Goal: Navigation & Orientation: Find specific page/section

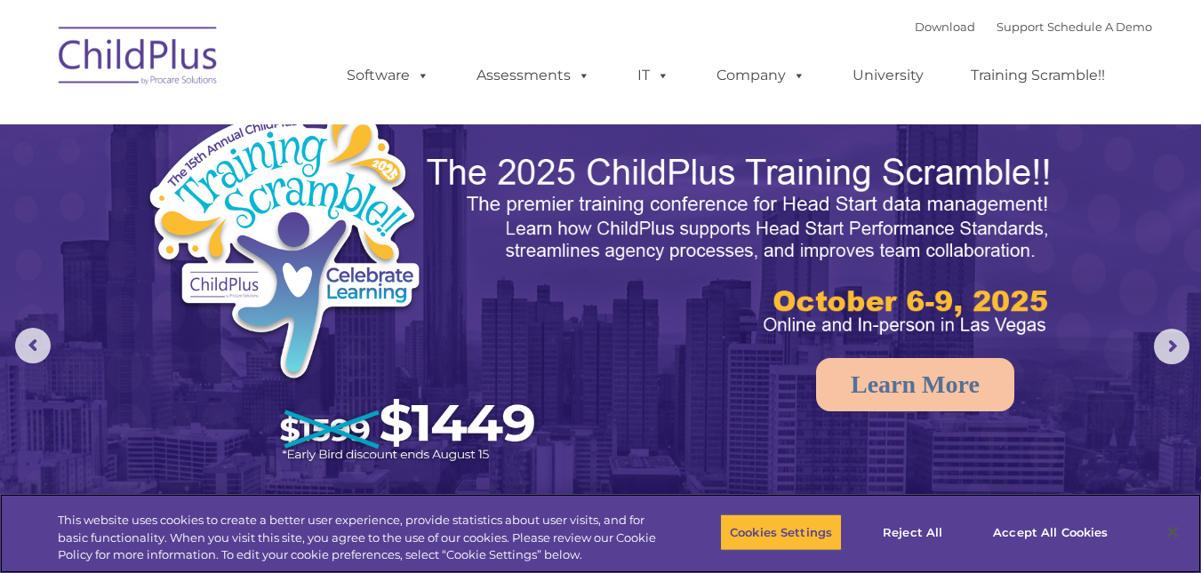
select select "MEDIUM"
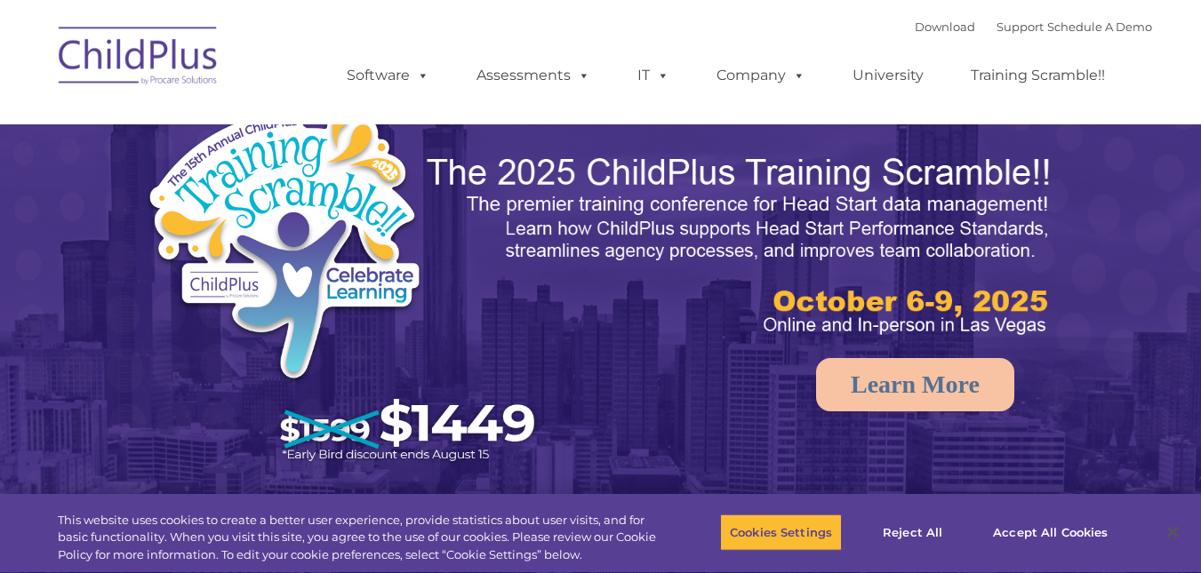
select select "MEDIUM"
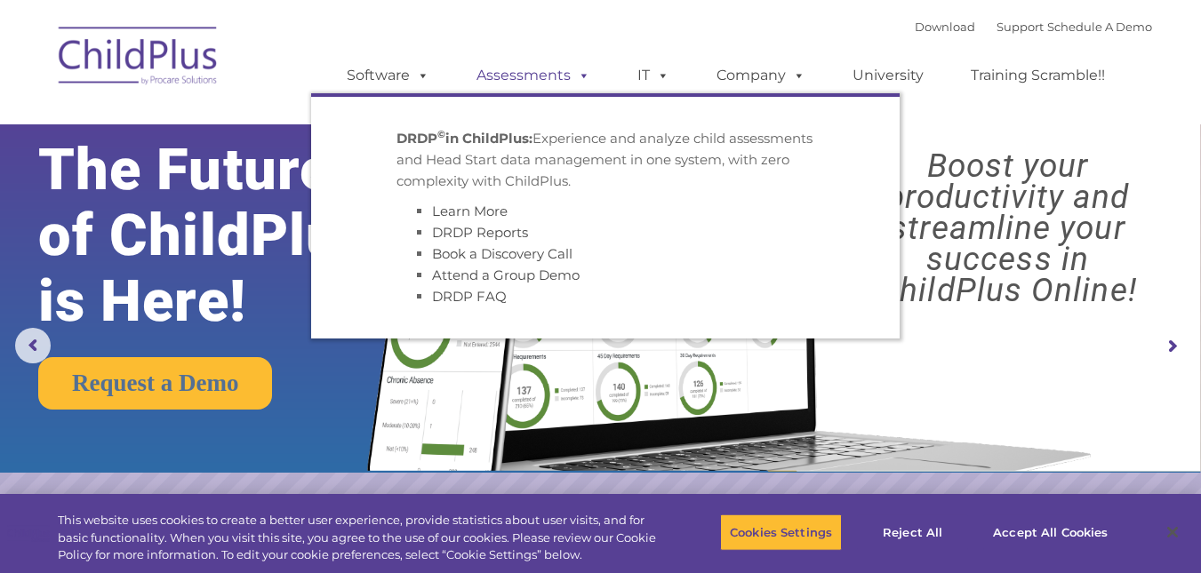
click at [509, 76] on link "Assessments" at bounding box center [533, 76] width 149 height 36
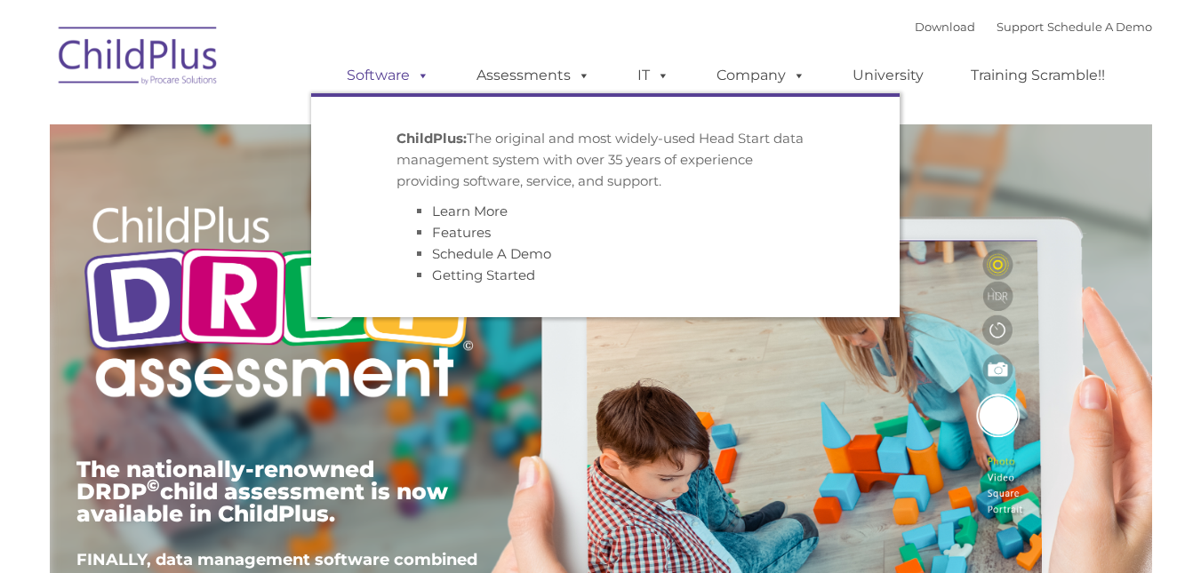
type input ""
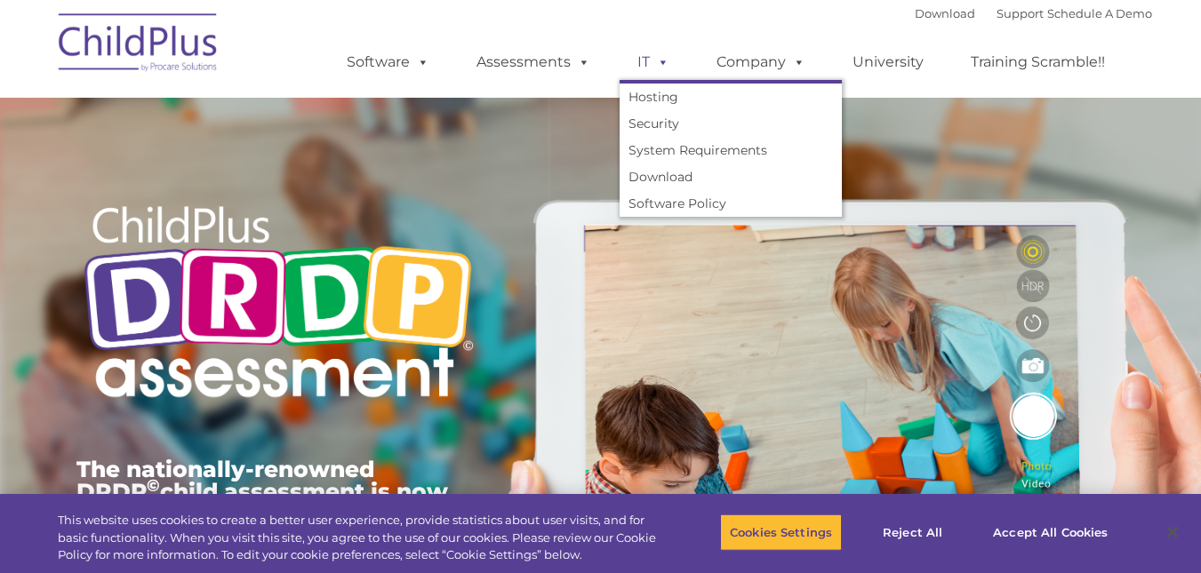
click at [642, 63] on link "IT" at bounding box center [654, 62] width 68 height 36
click at [0, 0] on div at bounding box center [0, 0] width 0 height 0
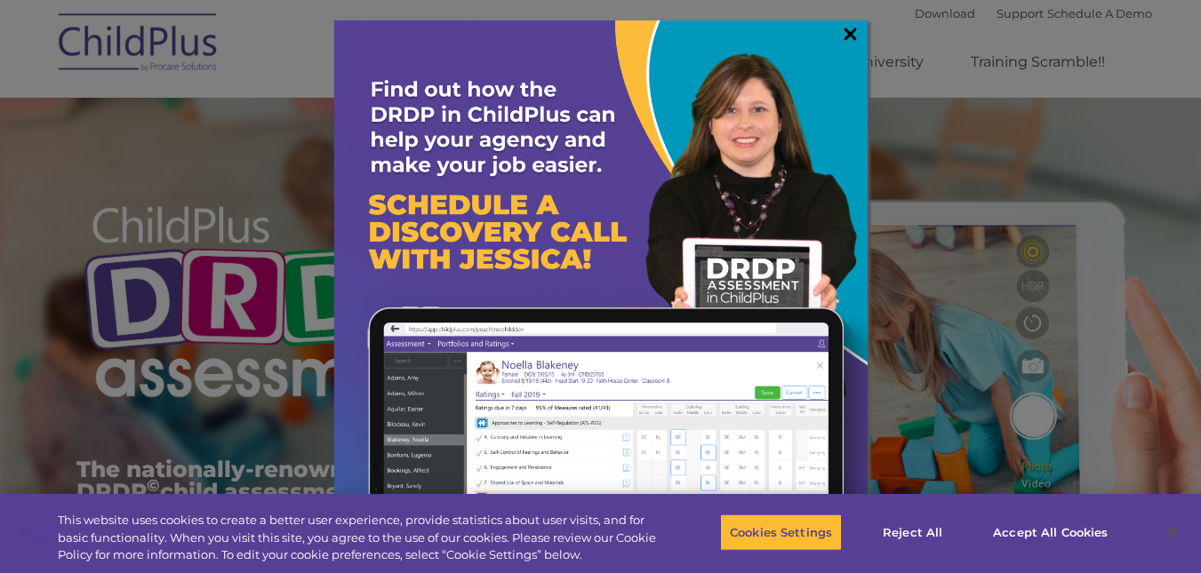
click at [846, 29] on link "×" at bounding box center [850, 34] width 20 height 18
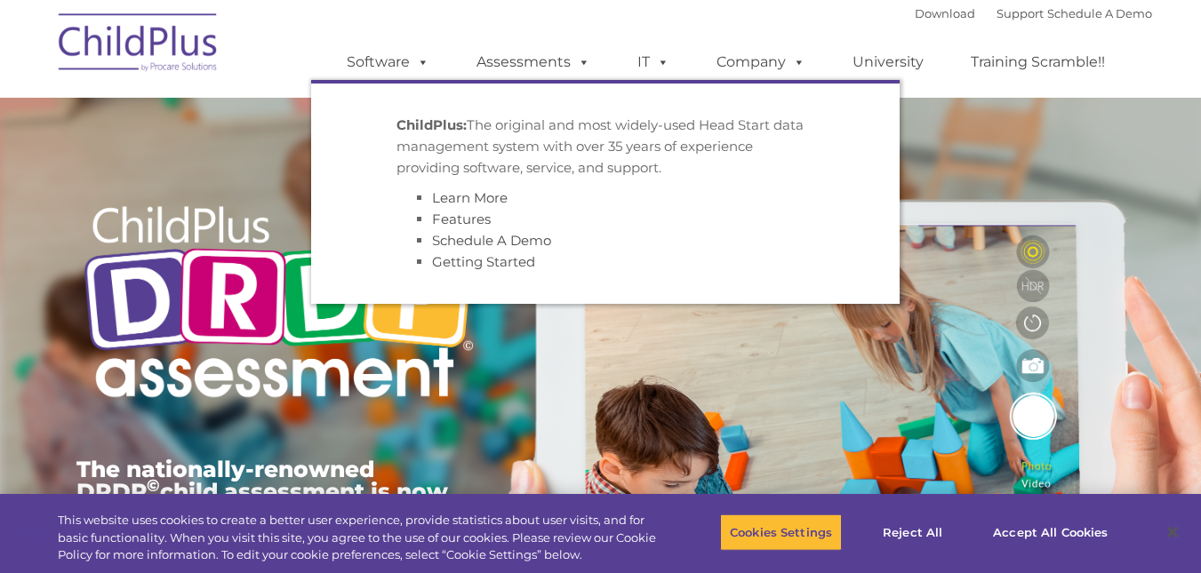
click at [251, 109] on div at bounding box center [278, 137] width 404 height 89
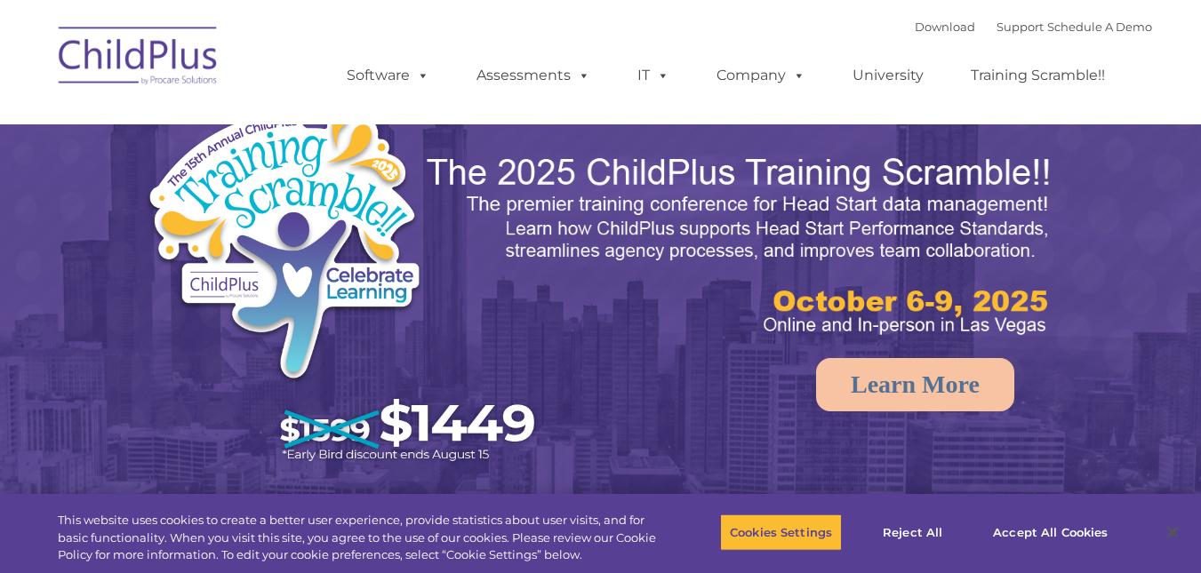
select select "MEDIUM"
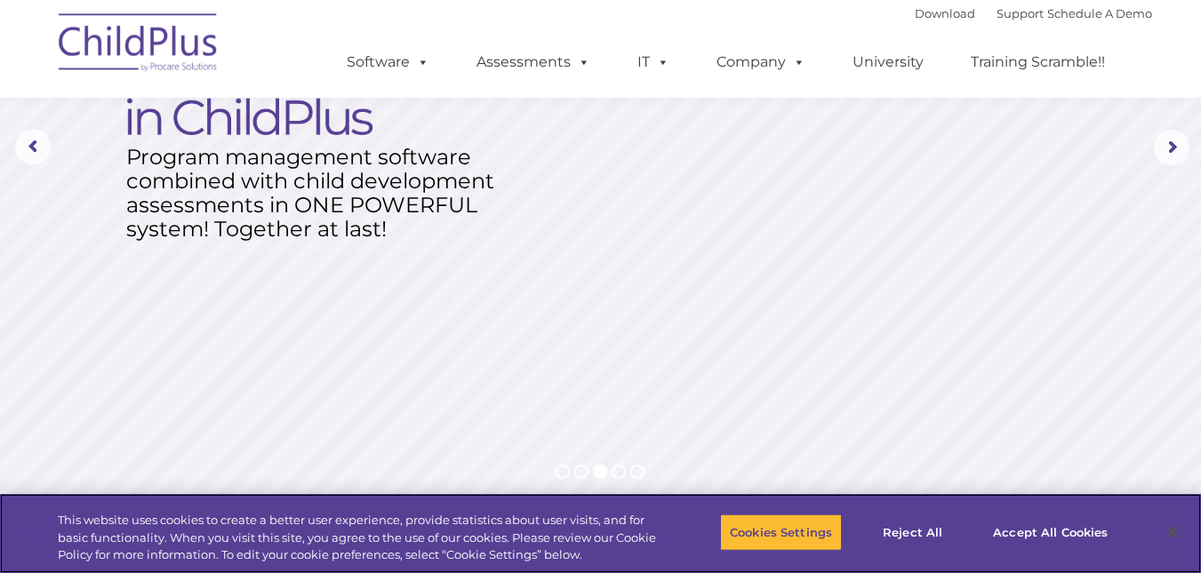
scroll to position [197, 0]
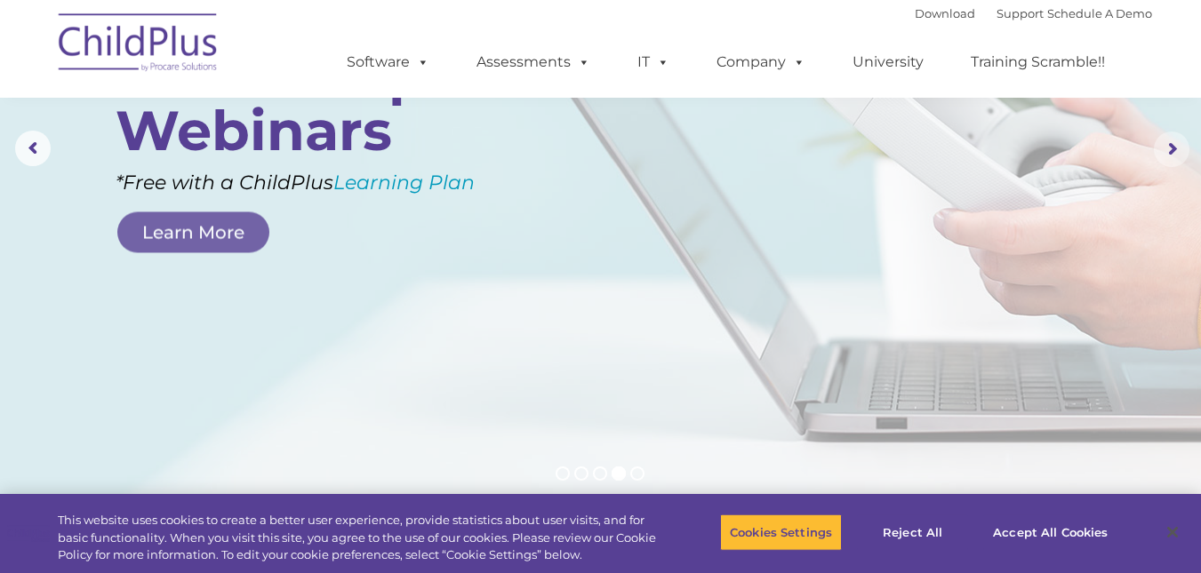
click at [1173, 143] on rs-arrow at bounding box center [1172, 150] width 36 height 36
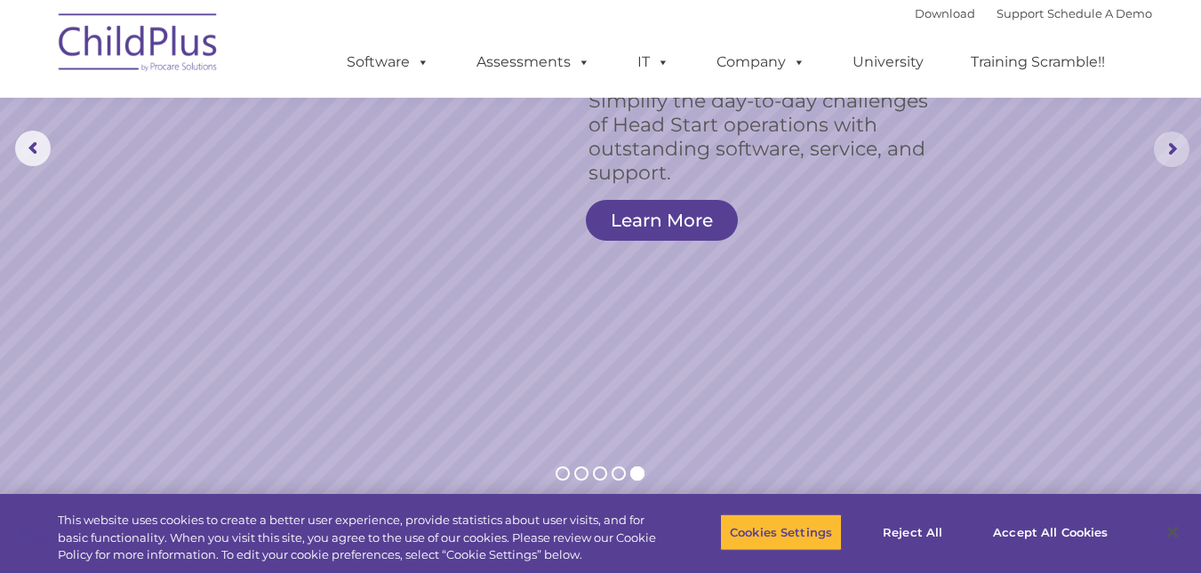
click at [1173, 143] on rs-arrow at bounding box center [1172, 150] width 36 height 36
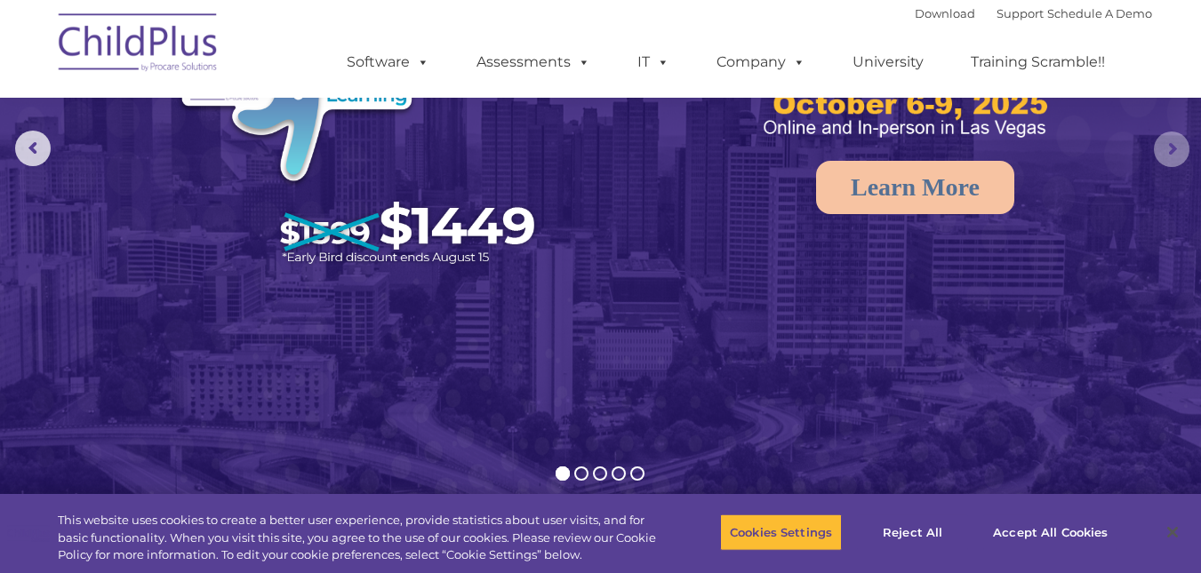
click at [1173, 143] on rs-arrow at bounding box center [1172, 150] width 36 height 36
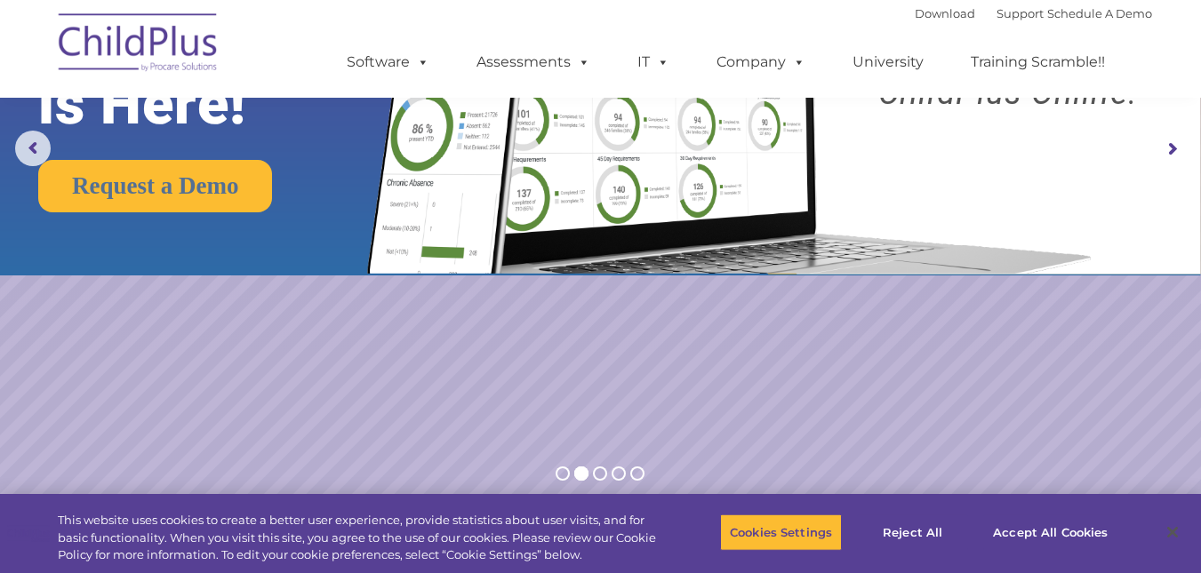
click at [1173, 143] on rs-arrow at bounding box center [1172, 150] width 36 height 36
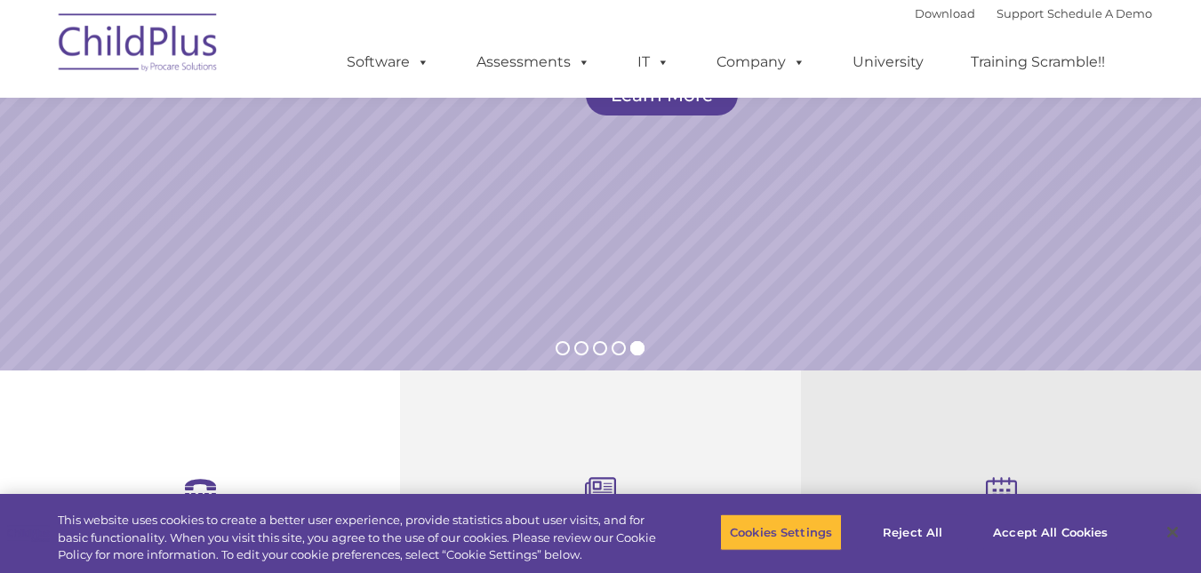
scroll to position [0, 0]
